Goal: Navigation & Orientation: Find specific page/section

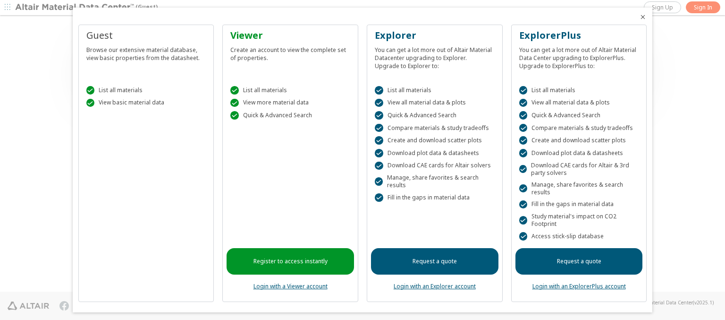
click at [639, 17] on icon "Close" at bounding box center [643, 17] width 8 height 8
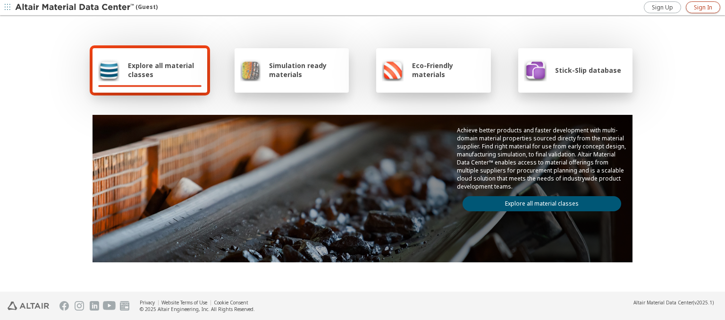
click at [703, 7] on span "Sign In" at bounding box center [703, 8] width 18 height 8
click at [75, 8] on img at bounding box center [75, 7] width 120 height 9
click at [161, 70] on span "Explore all material classes" at bounding box center [165, 70] width 74 height 18
click at [538, 201] on link "Explore all material classes" at bounding box center [542, 203] width 159 height 15
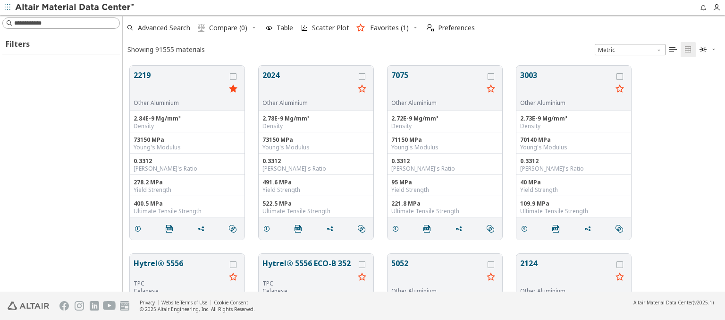
scroll to position [226, 595]
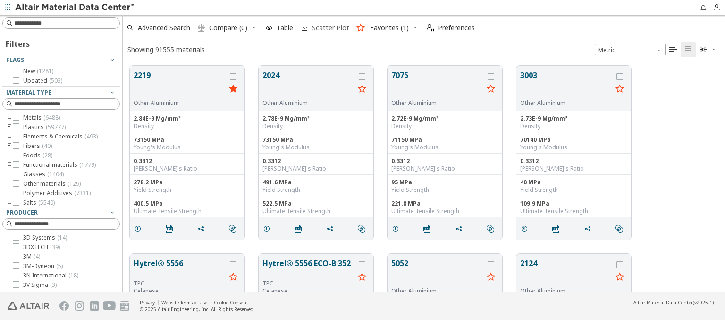
click at [324, 28] on span "Scatter Plot" at bounding box center [330, 28] width 37 height 7
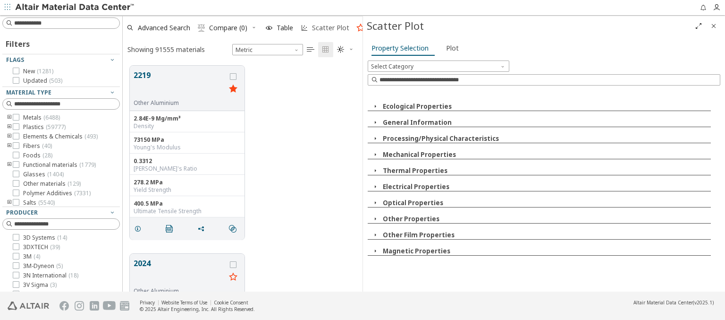
scroll to position [226, 232]
click at [375, 106] on icon "button" at bounding box center [375, 106] width 8 height 8
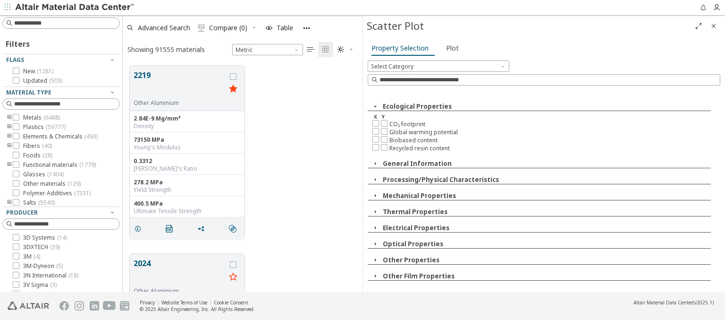
click at [75, 8] on img at bounding box center [75, 7] width 120 height 9
